Goal: Navigation & Orientation: Find specific page/section

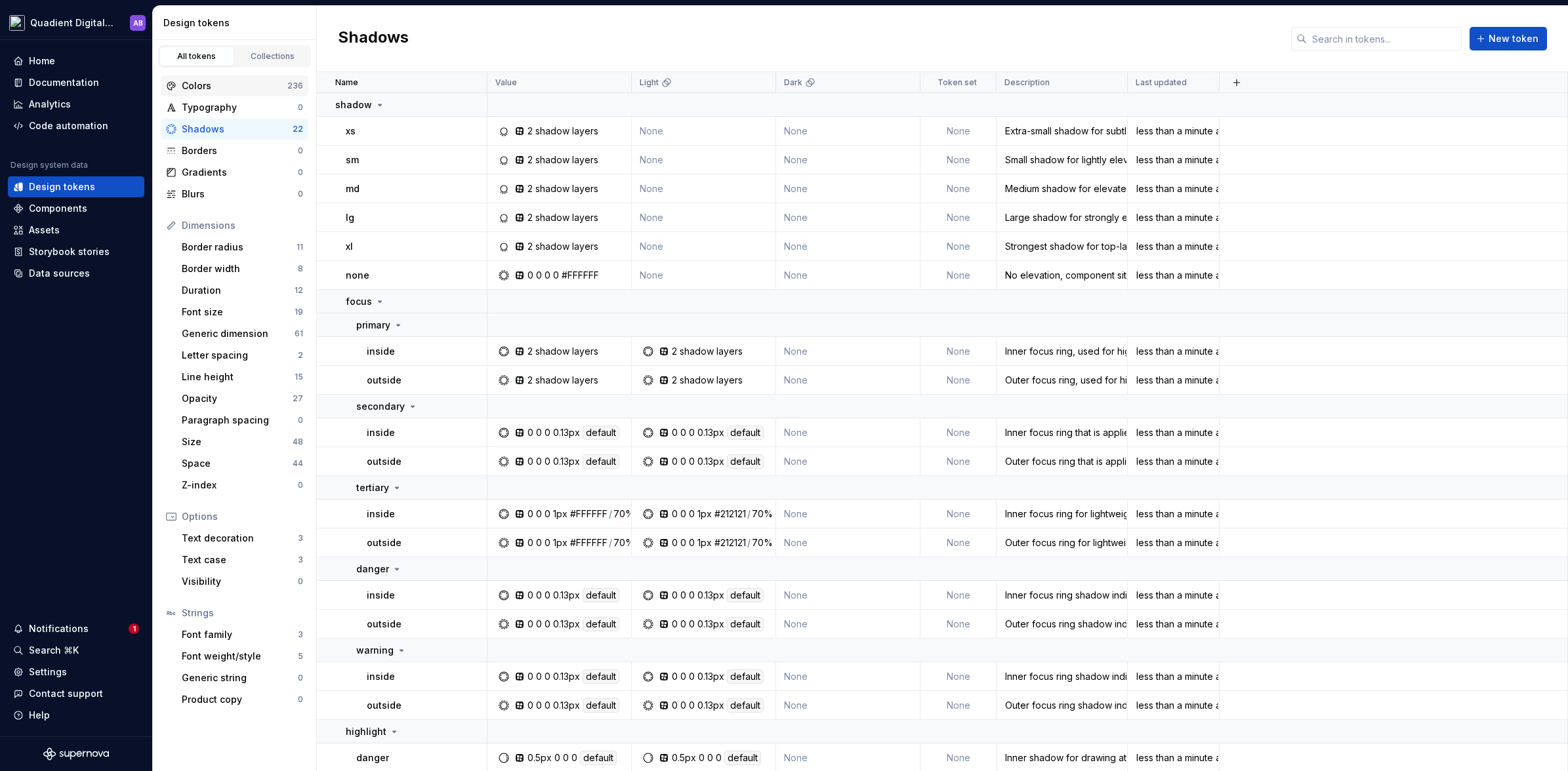
click at [248, 86] on div "Colors" at bounding box center [234, 86] width 106 height 13
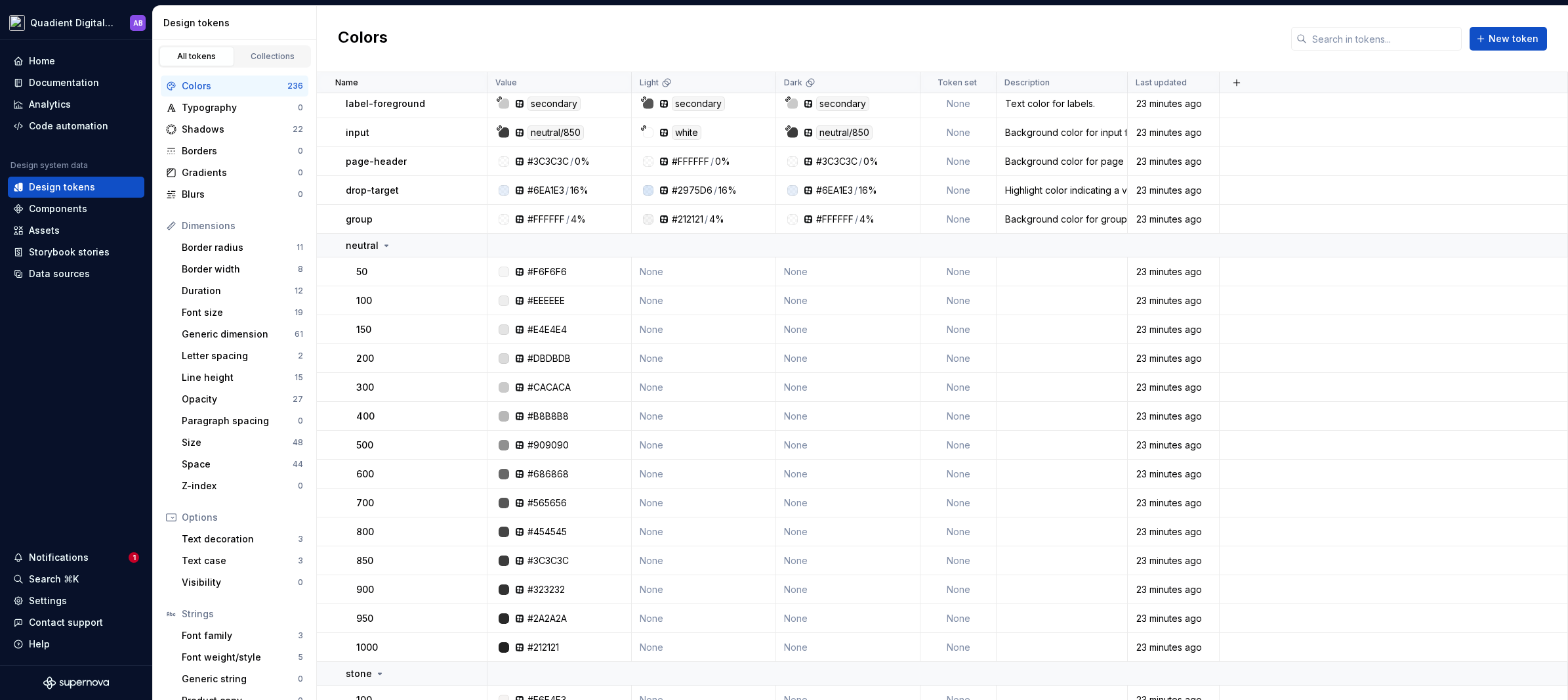
scroll to position [140, 0]
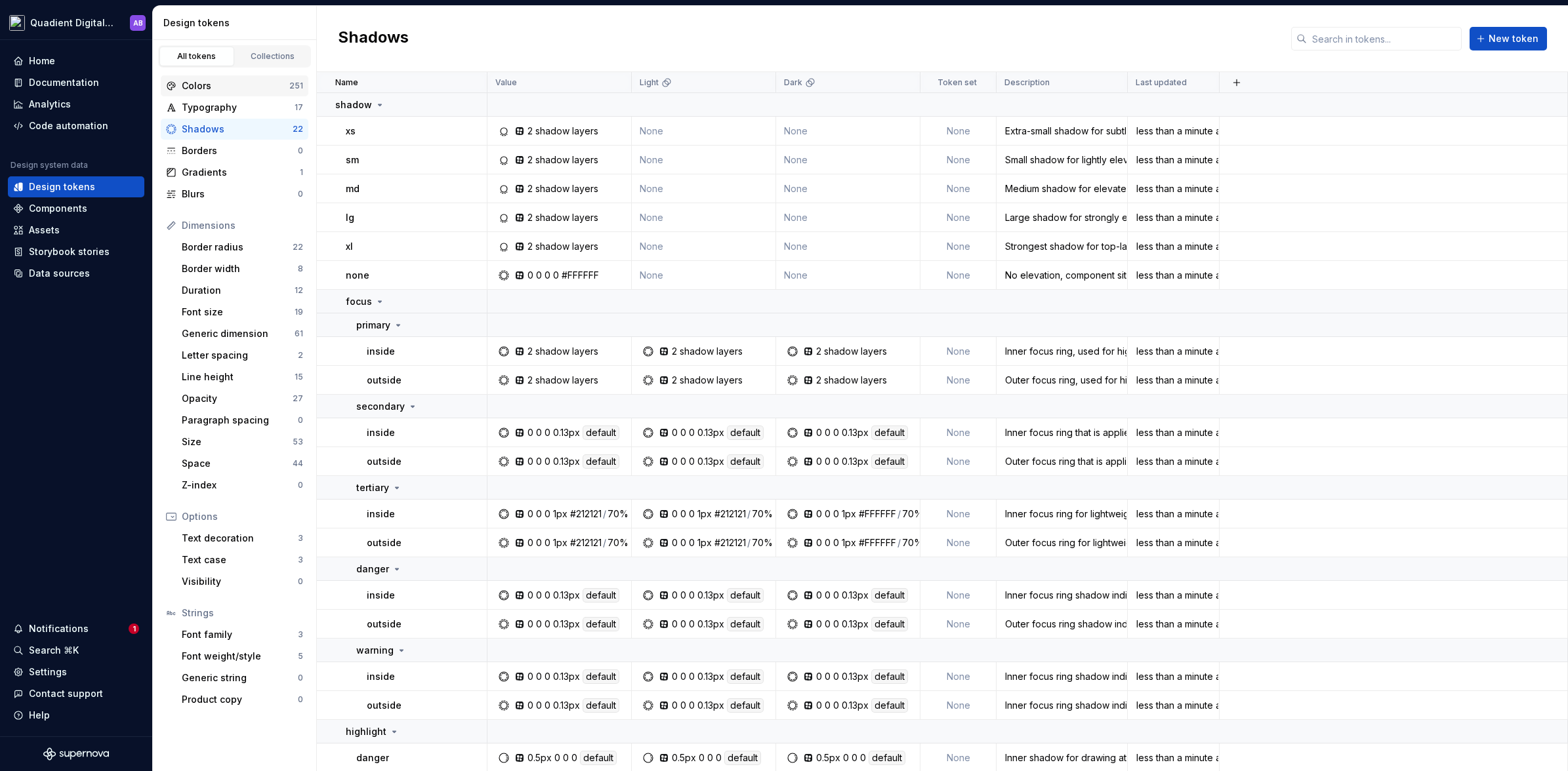
click at [272, 88] on div "Colors" at bounding box center [235, 86] width 107 height 13
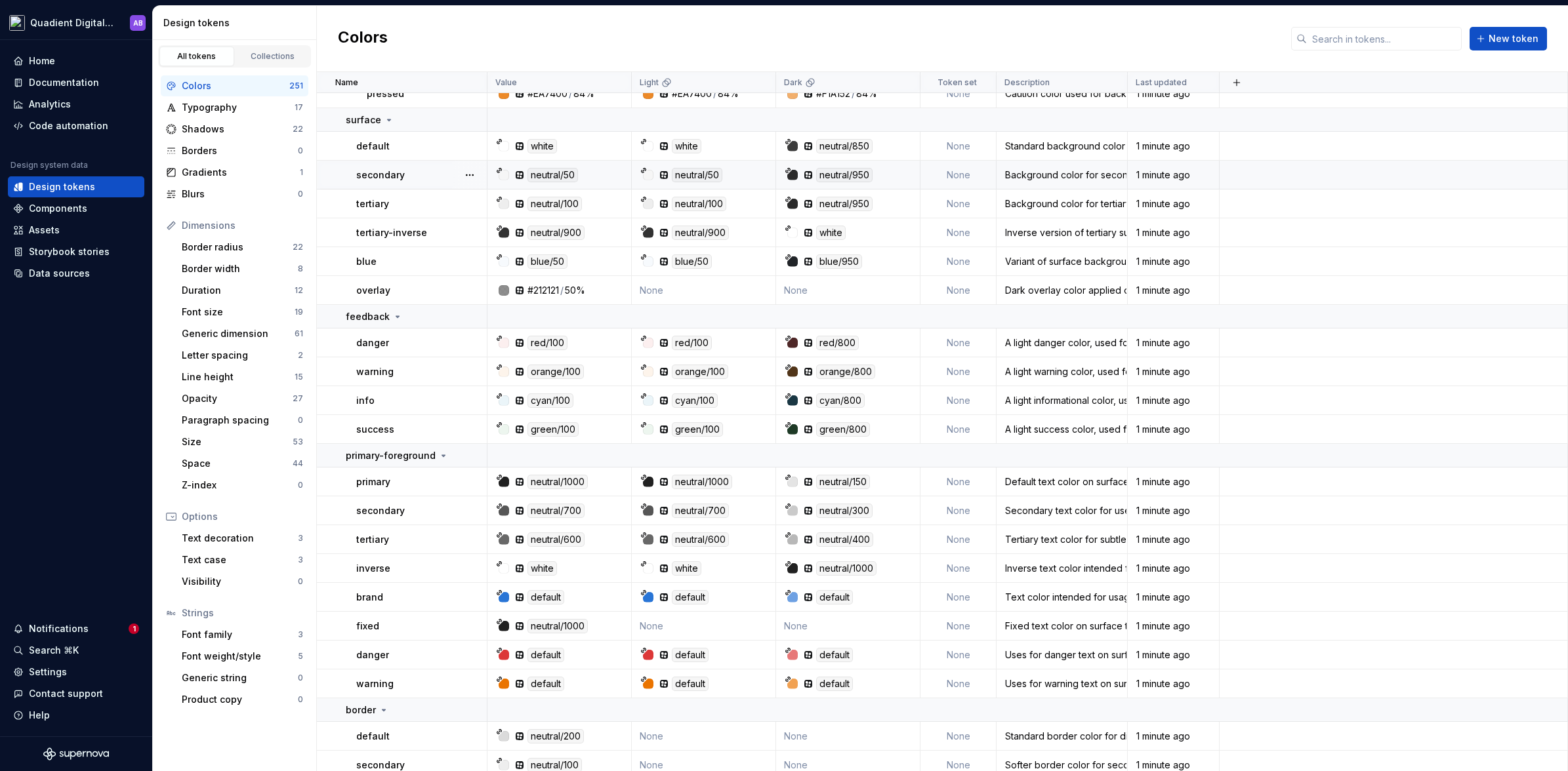
scroll to position [5741, 0]
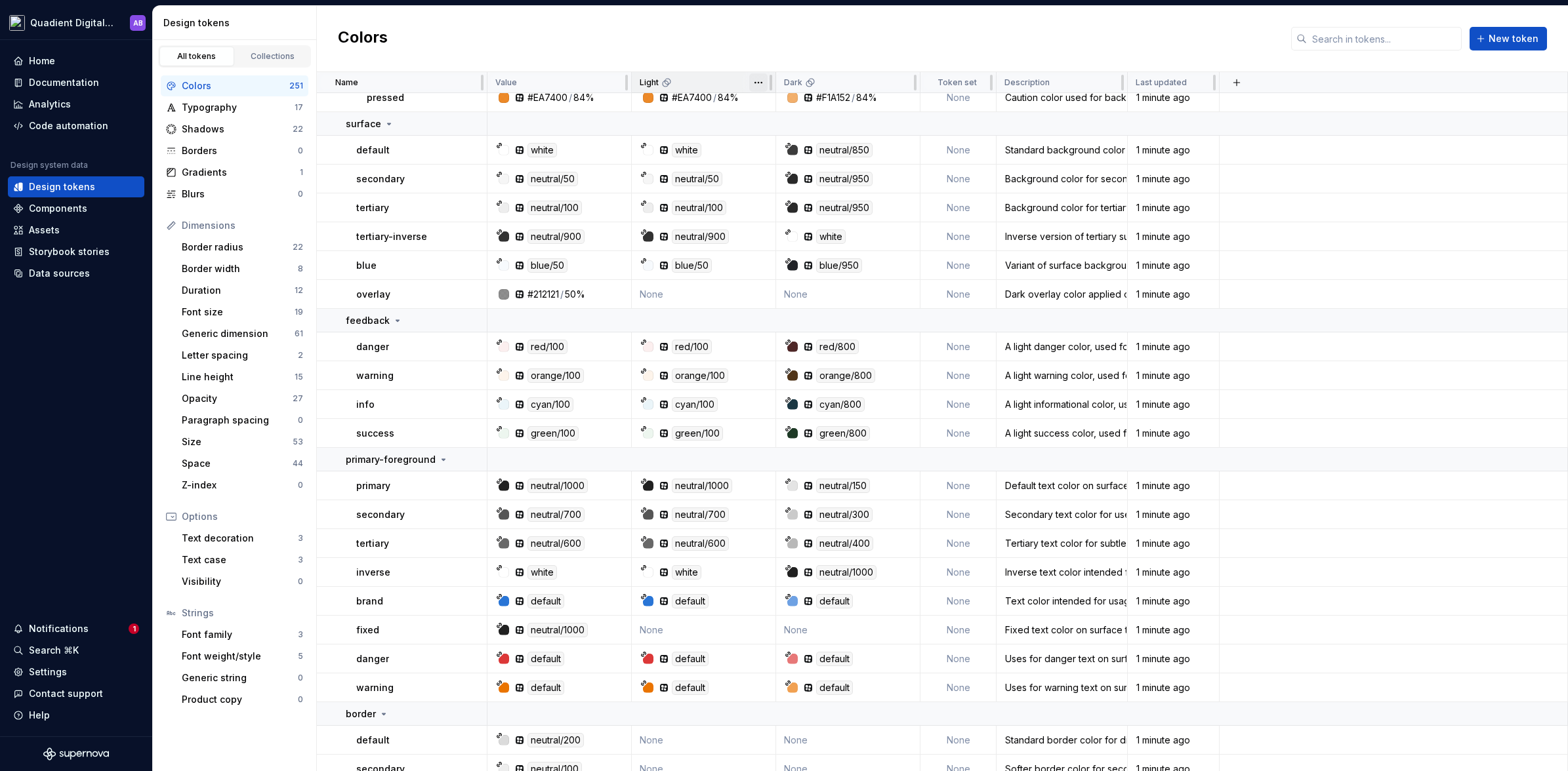
click at [759, 82] on html "Quadient Digital Design System AB Home Documentation Analytics Code automation …" at bounding box center [784, 386] width 1568 height 771
click at [720, 308] on html "Quadient Digital Design System AB Home Documentation Analytics Code automation …" at bounding box center [784, 386] width 1568 height 771
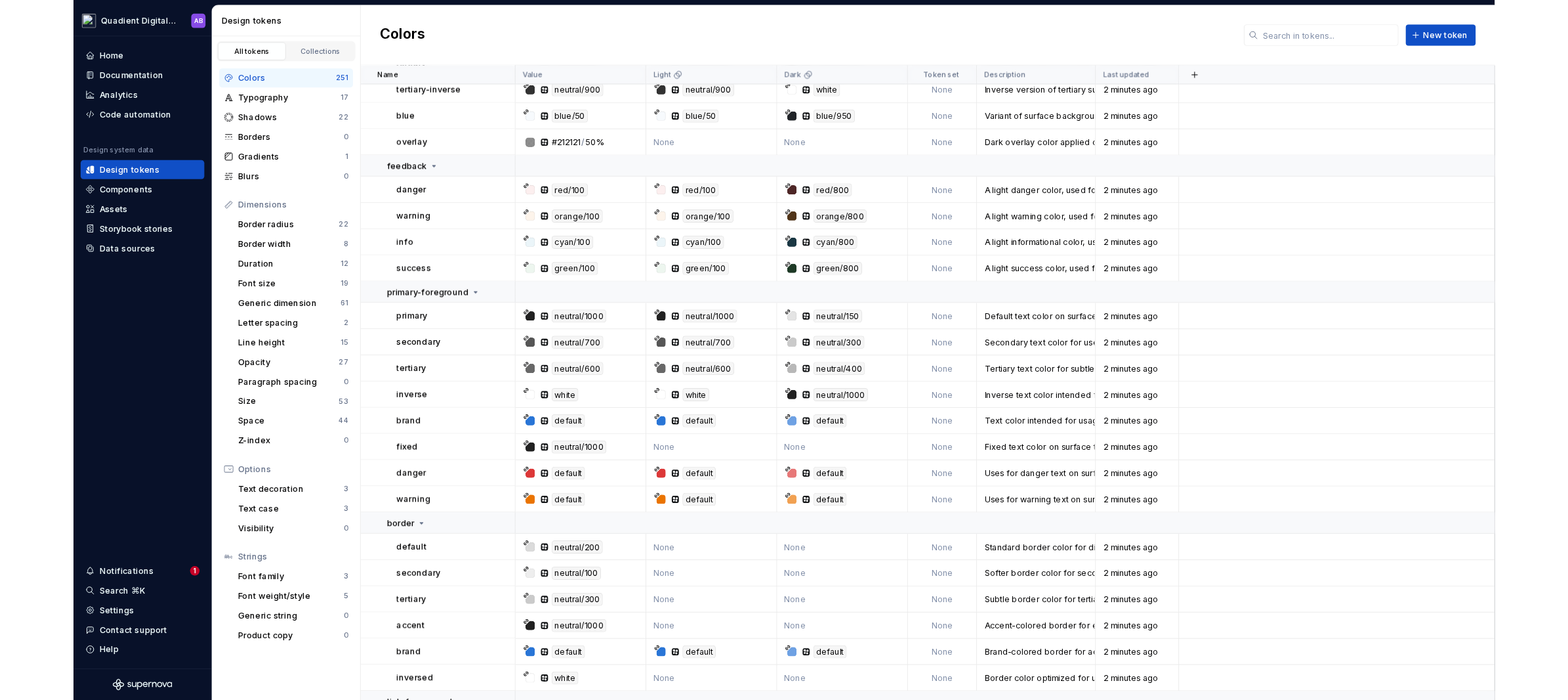
scroll to position [5886, 0]
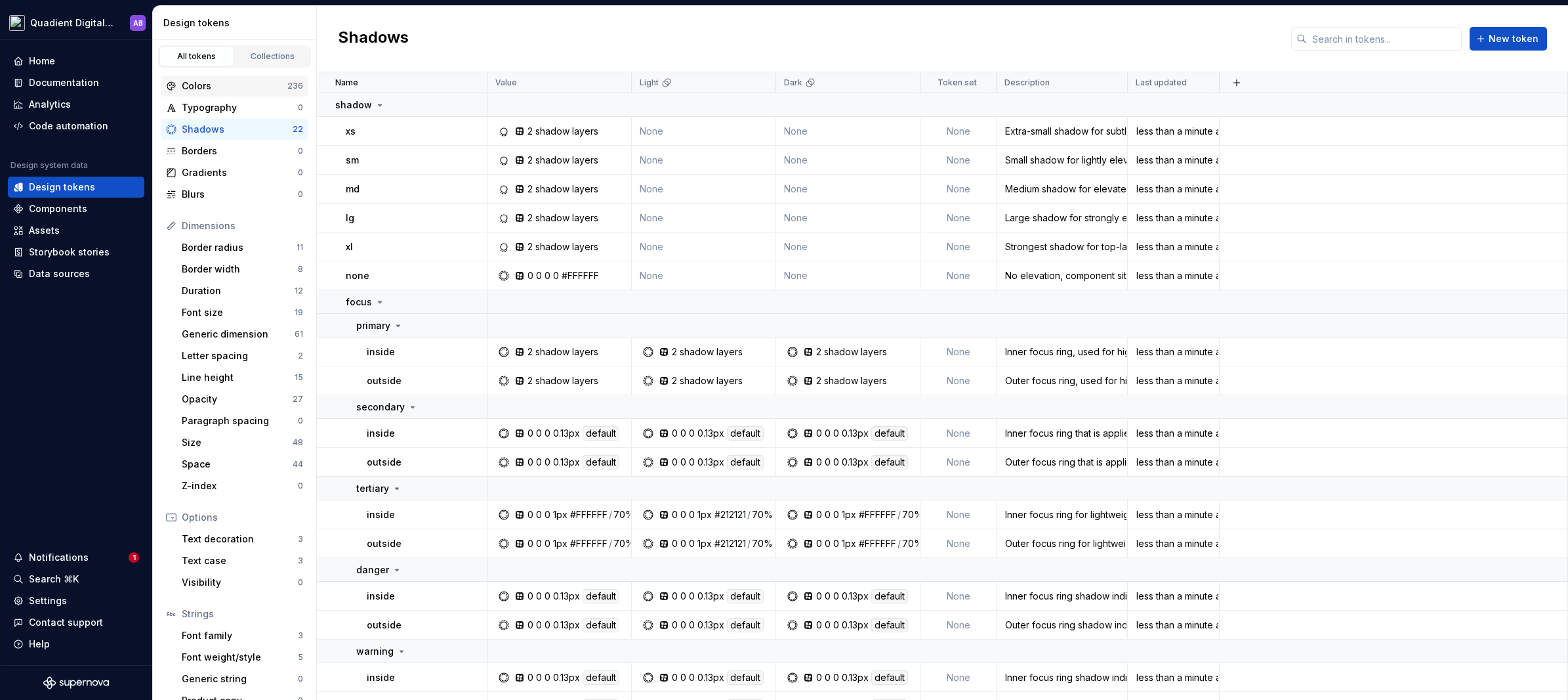
click at [259, 86] on div "Colors" at bounding box center [234, 86] width 106 height 13
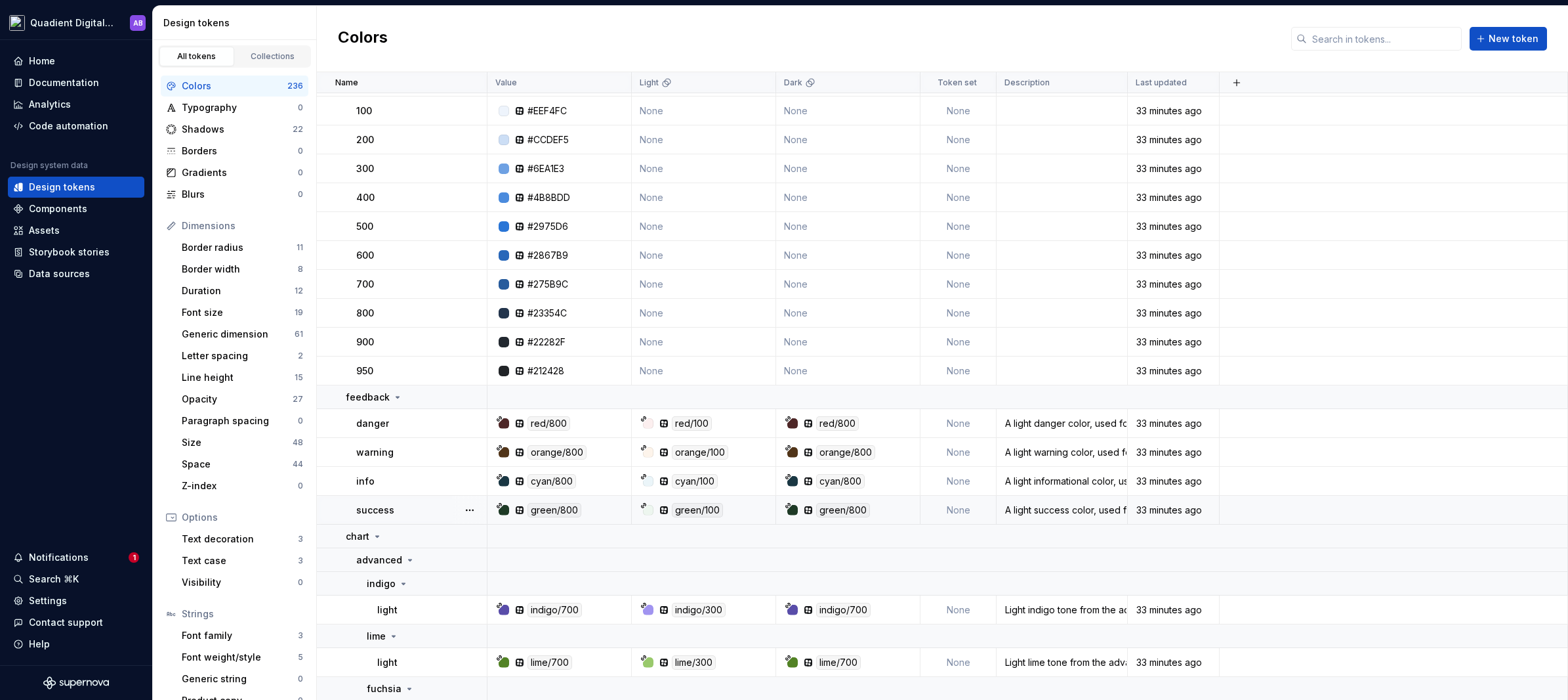
scroll to position [3251, 0]
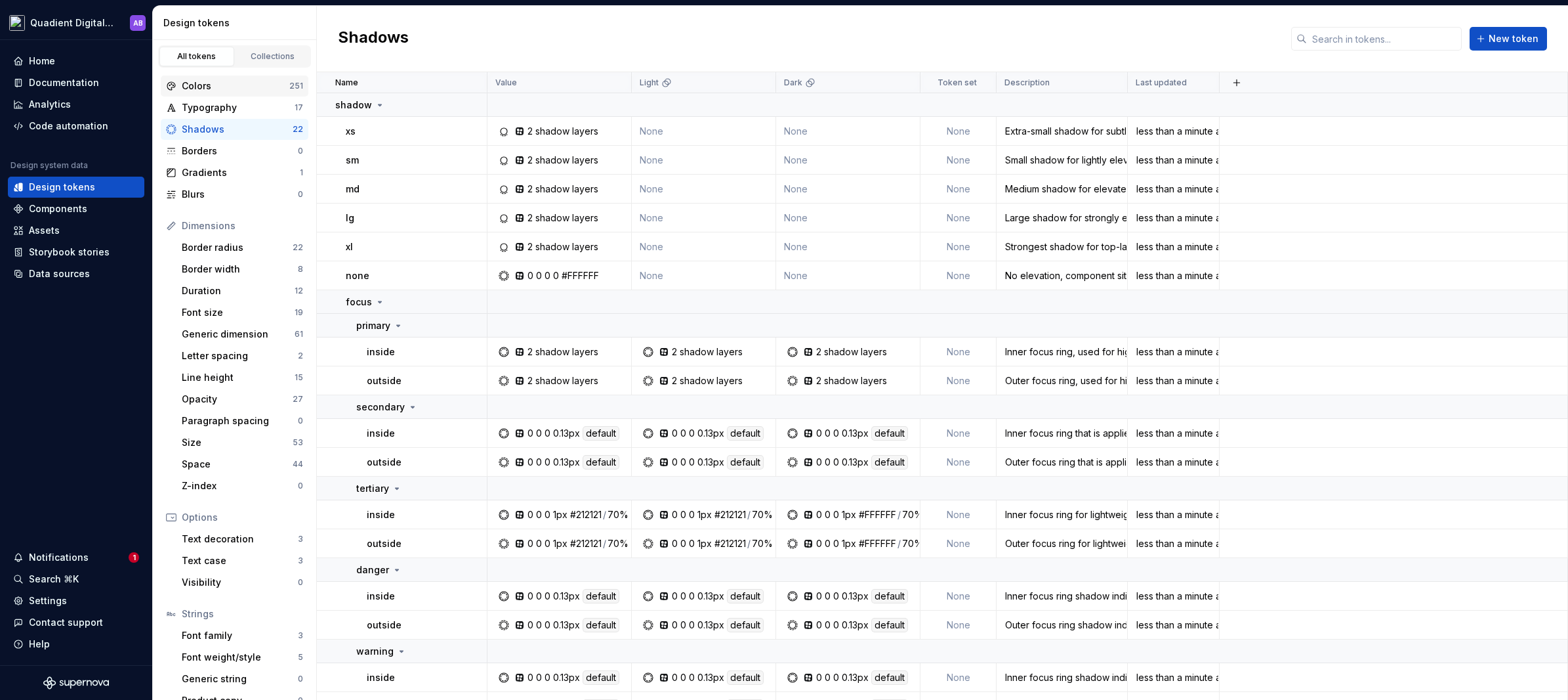
click at [239, 82] on div "Colors" at bounding box center [235, 86] width 107 height 13
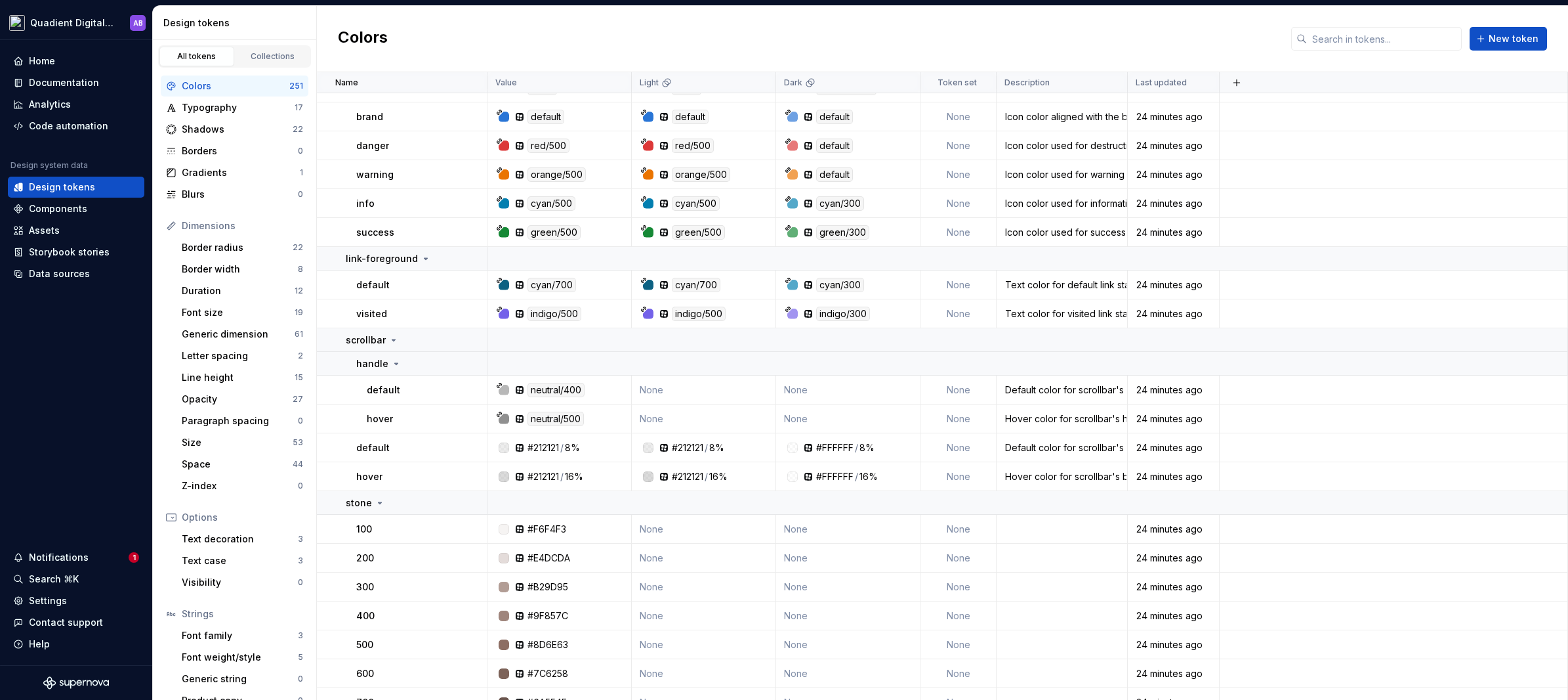
scroll to position [7777, 0]
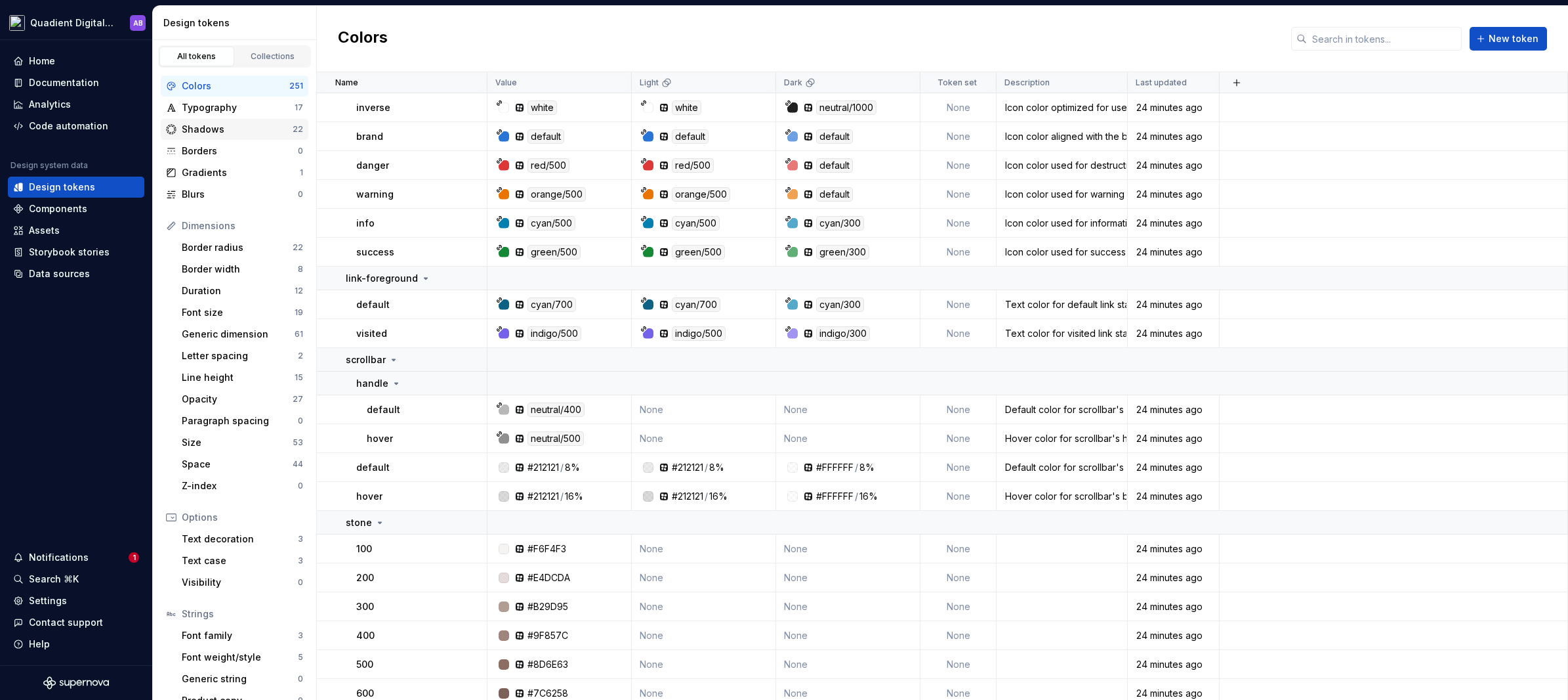
click at [244, 132] on div "Shadows" at bounding box center [237, 129] width 111 height 13
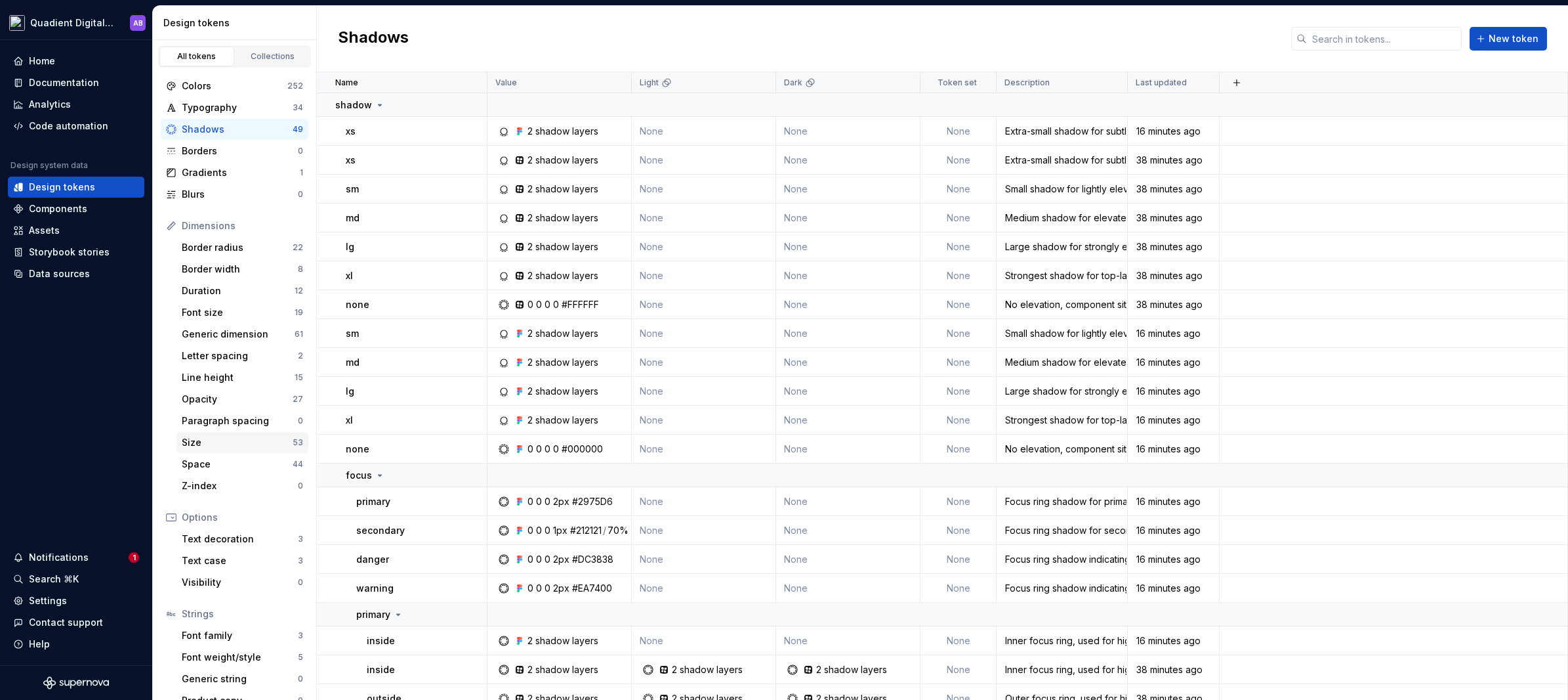
click at [225, 443] on div "Size" at bounding box center [237, 442] width 111 height 13
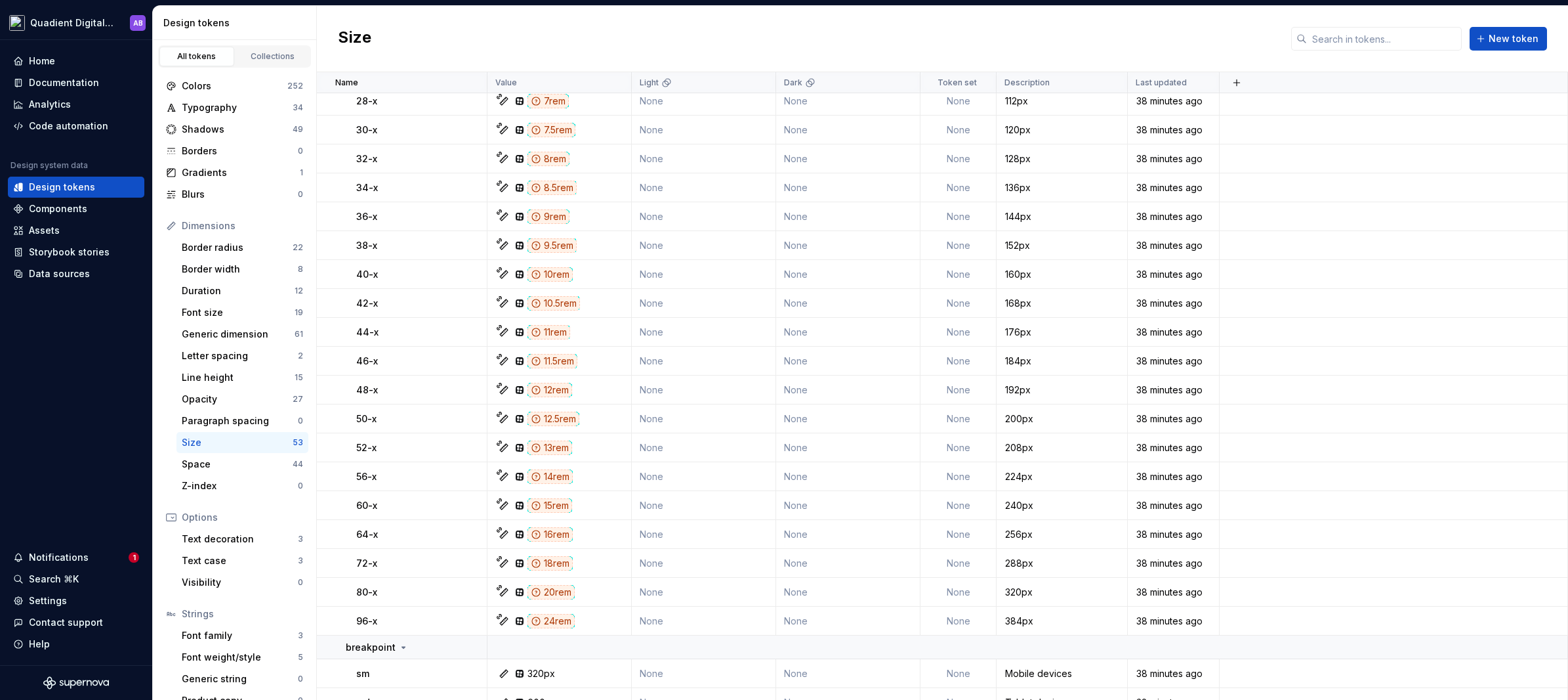
scroll to position [994, 0]
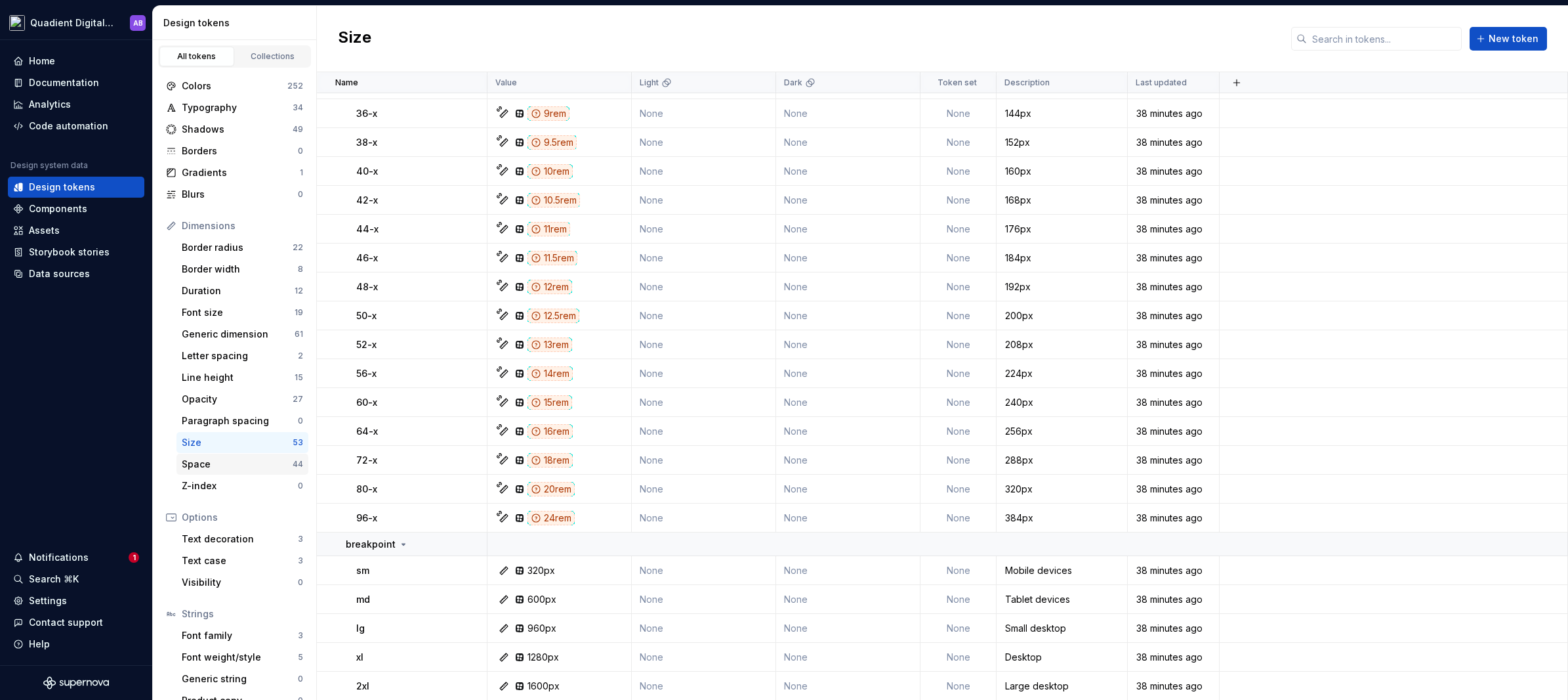
click at [222, 466] on div "Space" at bounding box center [237, 464] width 111 height 13
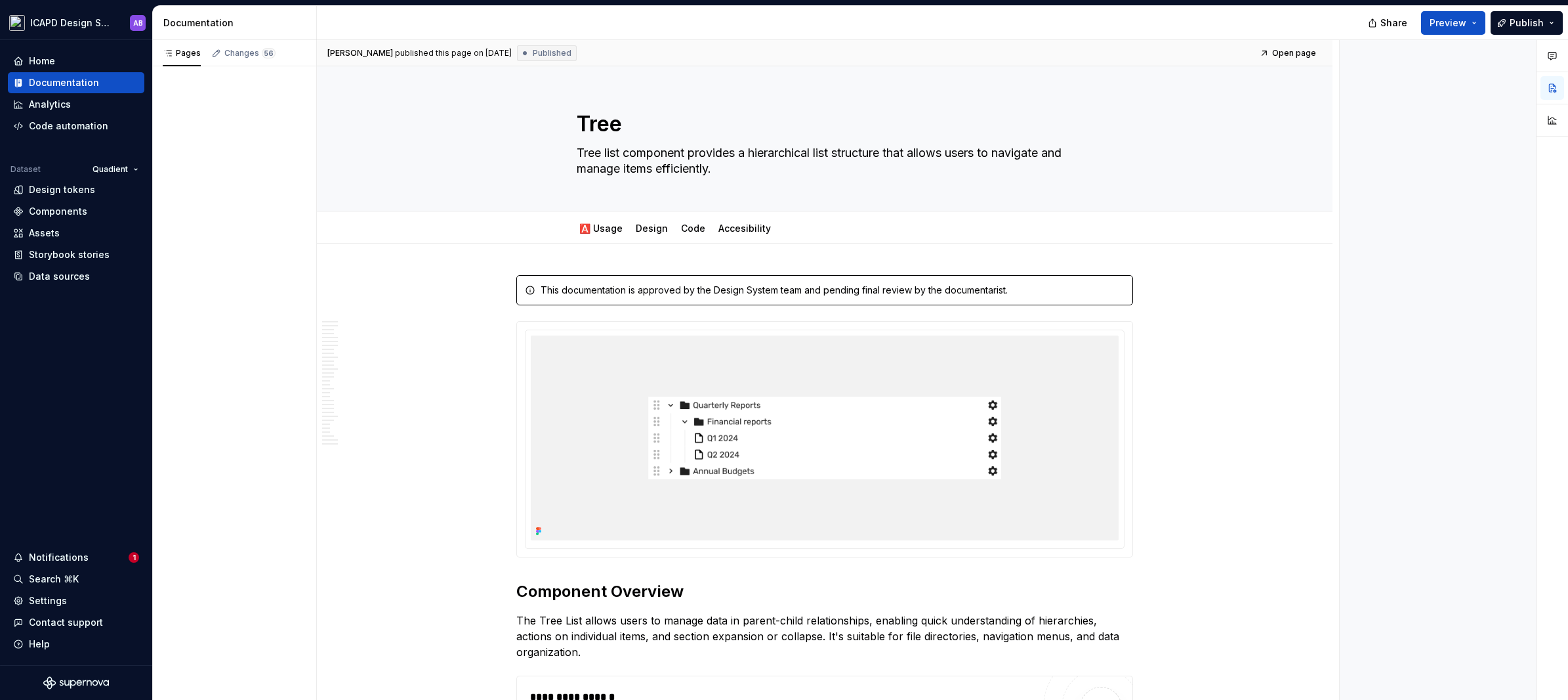
type textarea "*"
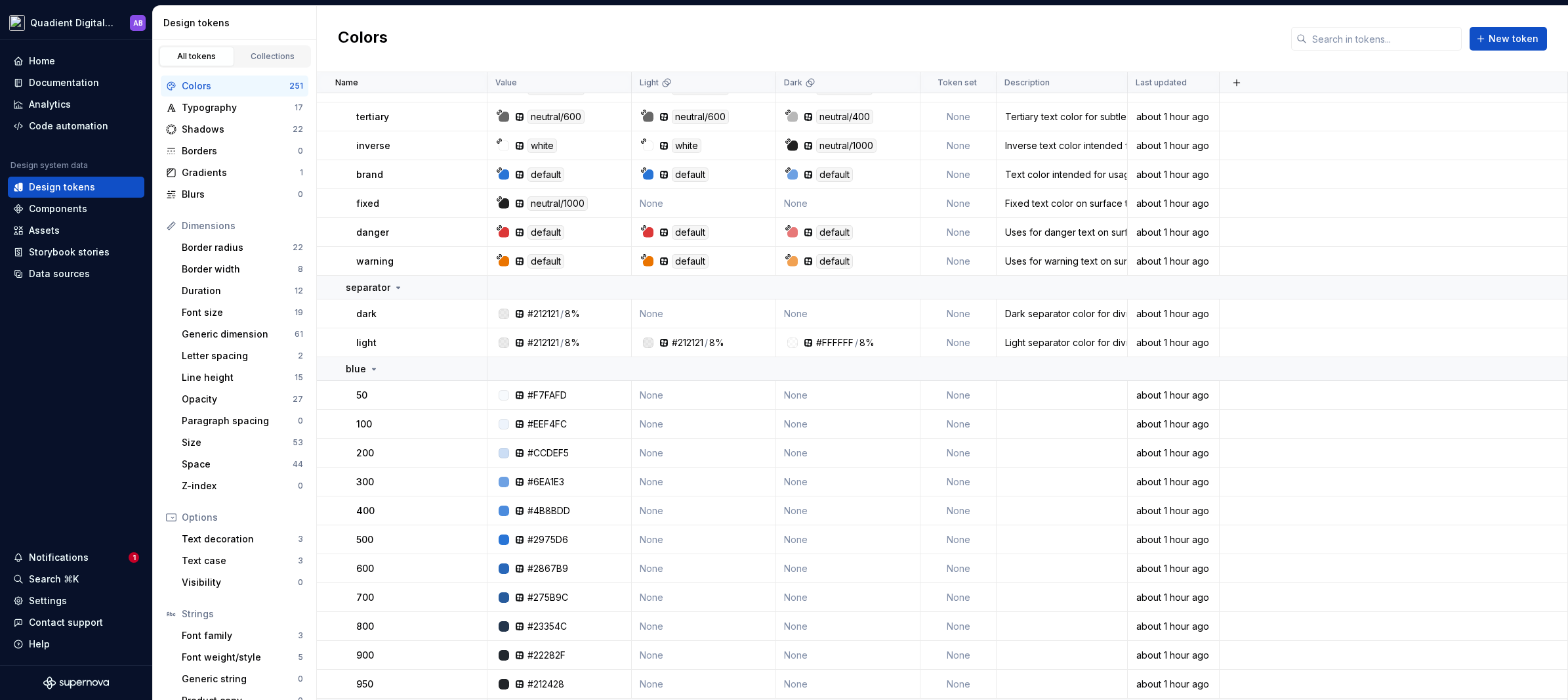
scroll to position [2991, 0]
click at [101, 24] on html "Quadient Digital Design System AB Home Documentation Analytics Code automation …" at bounding box center [784, 350] width 1568 height 700
click at [54, 599] on html "Quadient Digital Design System AB Home Documentation Analytics Code automation …" at bounding box center [784, 350] width 1568 height 700
click at [54, 599] on div "Settings" at bounding box center [48, 601] width 38 height 13
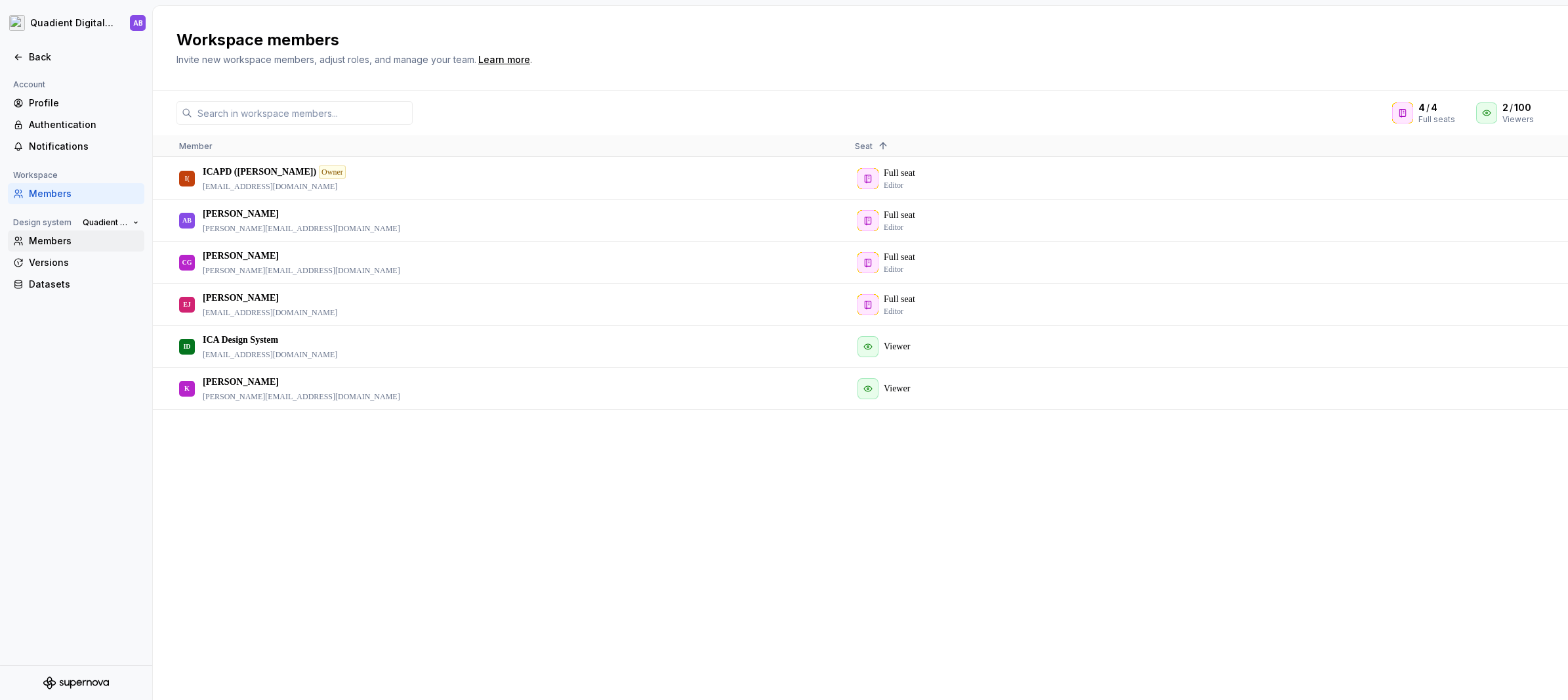
click at [72, 243] on div "Members" at bounding box center [84, 241] width 110 height 13
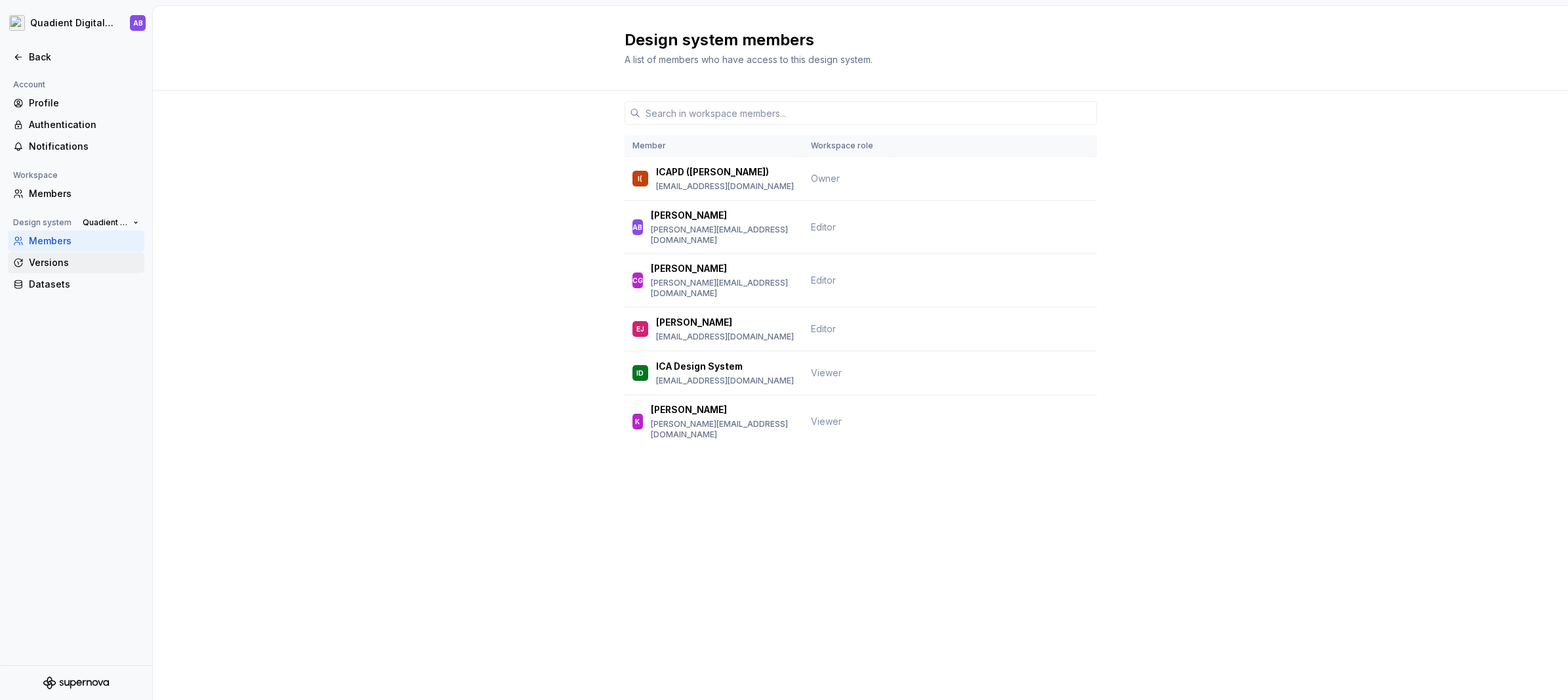
click at [68, 262] on div "Versions" at bounding box center [84, 262] width 110 height 13
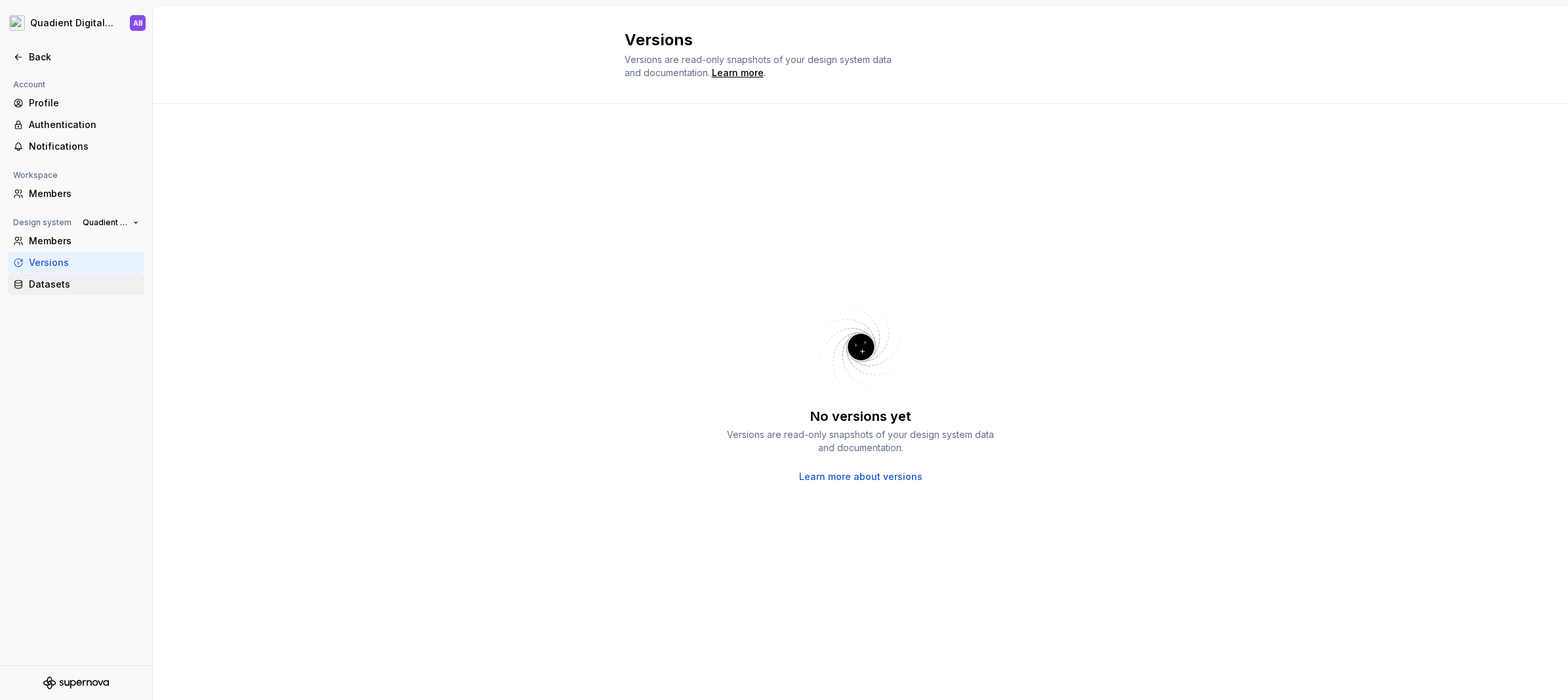
click at [60, 285] on div "Datasets" at bounding box center [84, 284] width 110 height 13
